Goal: Information Seeking & Learning: Learn about a topic

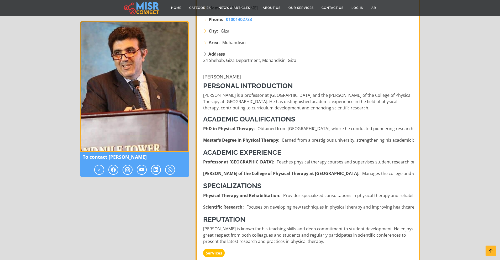
scroll to position [103, 0]
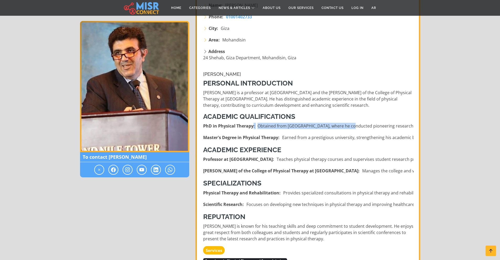
drag, startPoint x: 252, startPoint y: 128, endPoint x: 345, endPoint y: 127, distance: 93.2
click at [345, 127] on li "PhD in Physical Therapy: Obtained from [GEOGRAPHIC_DATA], where he conducted pi…" at bounding box center [308, 126] width 211 height 6
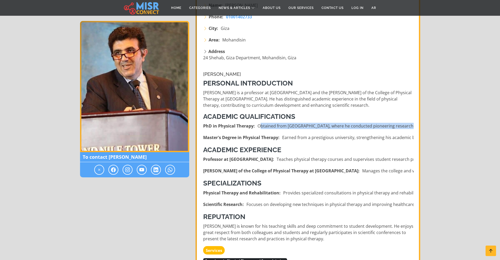
click at [320, 128] on li "PhD in Physical Therapy: Obtained from [GEOGRAPHIC_DATA], where he conducted pi…" at bounding box center [308, 126] width 211 height 6
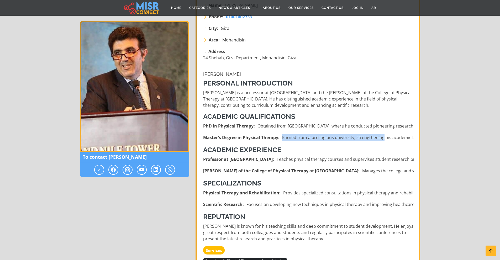
drag, startPoint x: 283, startPoint y: 138, endPoint x: 382, endPoint y: 139, distance: 99.0
click at [382, 139] on li "Master's Degree in Physical Therapy: Earned from a prestigious university, stre…" at bounding box center [308, 137] width 211 height 6
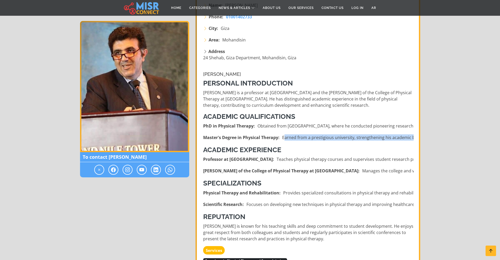
click at [349, 138] on li "Master's Degree in Physical Therapy: Earned from a prestigious university, stre…" at bounding box center [308, 137] width 211 height 6
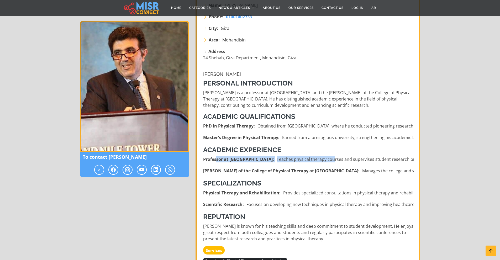
drag, startPoint x: 217, startPoint y: 160, endPoint x: 323, endPoint y: 160, distance: 106.4
click at [323, 160] on li "Professor at [GEOGRAPHIC_DATA]: Teaches physical therapy courses and supervises…" at bounding box center [308, 159] width 211 height 6
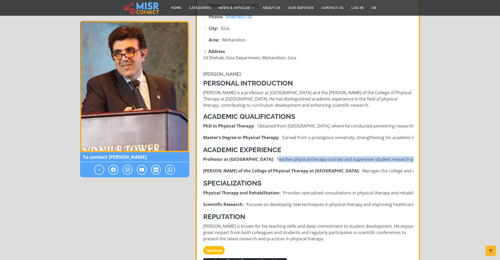
click at [315, 161] on li "Professor at [GEOGRAPHIC_DATA]: Teaches physical therapy courses and supervises…" at bounding box center [308, 159] width 211 height 6
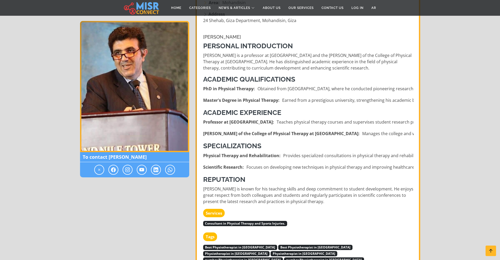
scroll to position [149, 0]
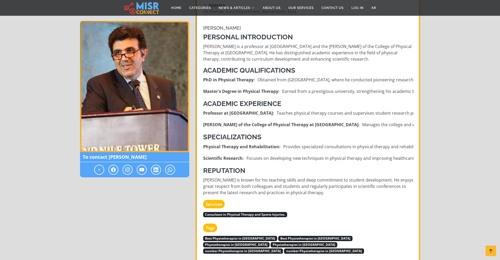
click at [240, 145] on strong "Physical Therapy and Rehabilitation:" at bounding box center [241, 147] width 77 height 6
click at [240, 144] on strong "Physical Therapy and Rehabilitation:" at bounding box center [241, 147] width 77 height 6
click at [315, 146] on li "Physical Therapy and Rehabilitation: Provides specialized consultations in phys…" at bounding box center [308, 147] width 211 height 6
drag, startPoint x: 225, startPoint y: 179, endPoint x: 350, endPoint y: 180, distance: 124.2
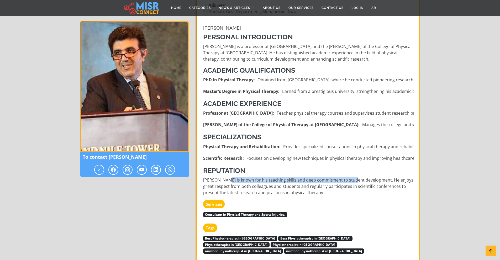
click at [350, 180] on p "[PERSON_NAME] is known for his teaching skills and deep commitment to student d…" at bounding box center [308, 186] width 211 height 19
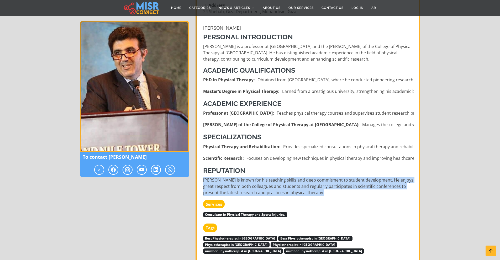
click at [350, 180] on p "[PERSON_NAME] is known for his teaching skills and deep commitment to student d…" at bounding box center [308, 186] width 211 height 19
